Goal: Information Seeking & Learning: Learn about a topic

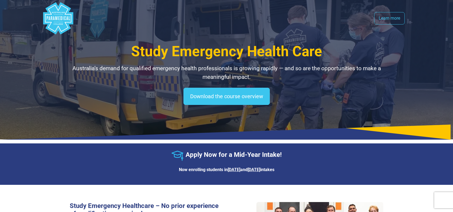
select select "**********"
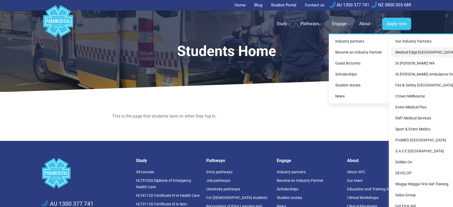
click at [402, 50] on link "Medical Edge [GEOGRAPHIC_DATA]" at bounding box center [428, 53] width 75 height 10
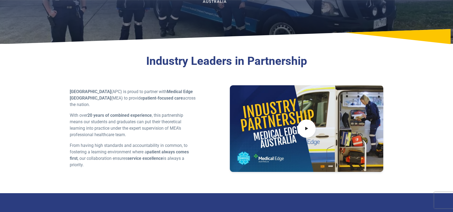
scroll to position [134, 0]
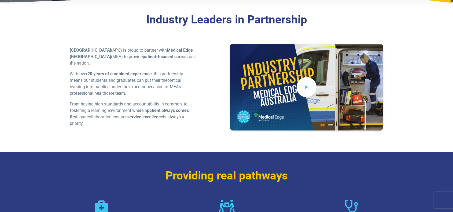
click at [306, 86] on icon at bounding box center [307, 86] width 6 height 9
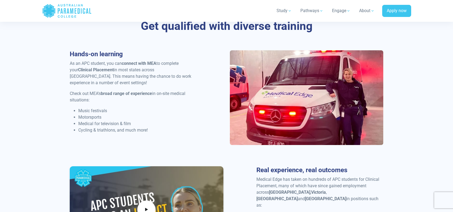
scroll to position [644, 0]
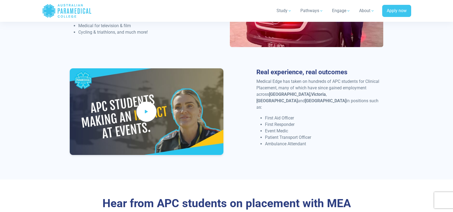
click at [152, 111] on span at bounding box center [147, 111] width 20 height 20
